Goal: Task Accomplishment & Management: Use online tool/utility

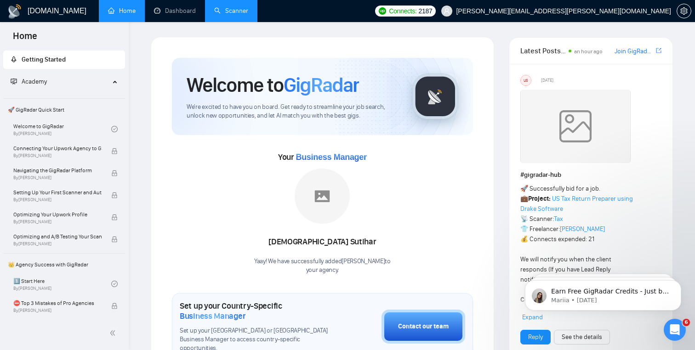
click at [248, 12] on link "Scanner" at bounding box center [231, 11] width 34 height 8
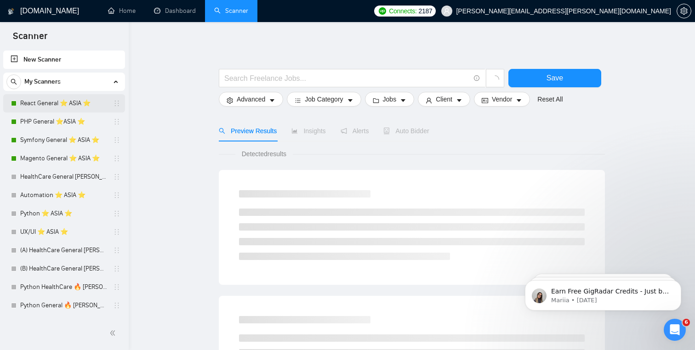
click at [106, 101] on link "React General ⭐️ ASIA ⭐️" at bounding box center [63, 103] width 87 height 18
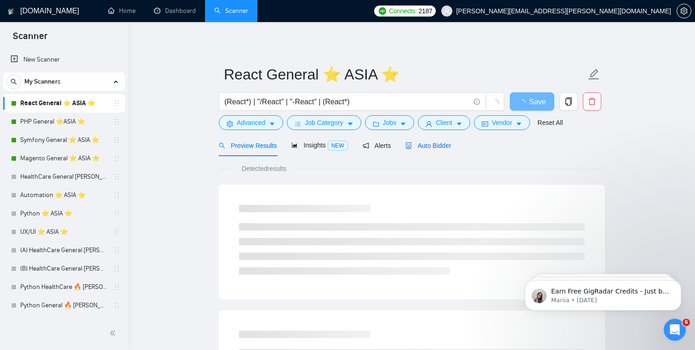
click at [426, 149] on span "Auto Bidder" at bounding box center [429, 145] width 46 height 7
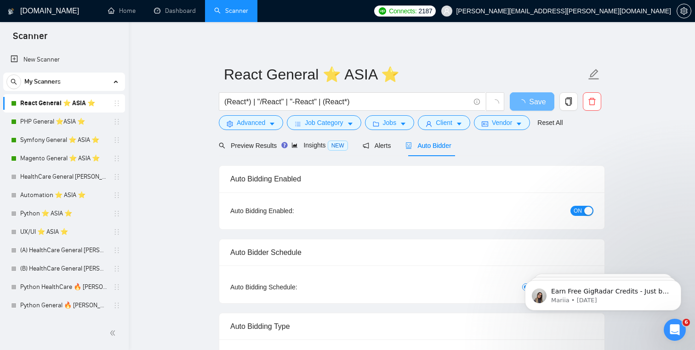
click at [581, 209] on span "ON" at bounding box center [578, 211] width 8 height 10
click at [544, 97] on span "Save" at bounding box center [537, 101] width 17 height 11
click at [532, 96] on span "Save" at bounding box center [532, 101] width 17 height 11
